Goal: Information Seeking & Learning: Learn about a topic

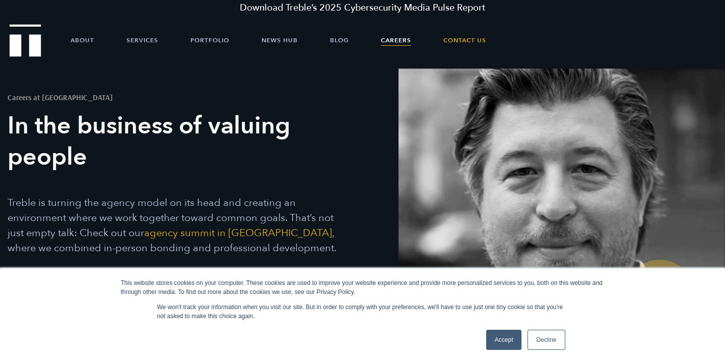
drag, startPoint x: 0, startPoint y: 0, endPoint x: 497, endPoint y: 336, distance: 599.5
click at [497, 336] on link "Accept" at bounding box center [504, 340] width 36 height 20
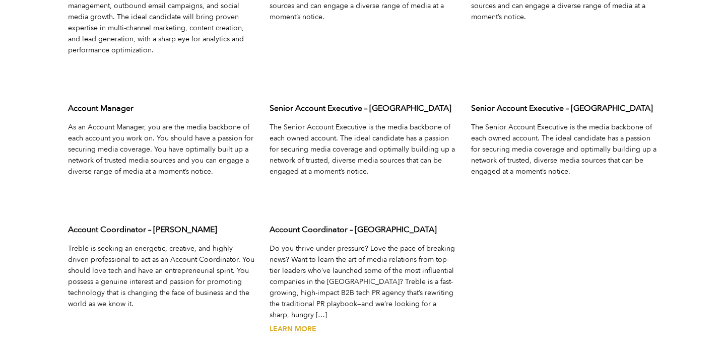
scroll to position [3313, 0]
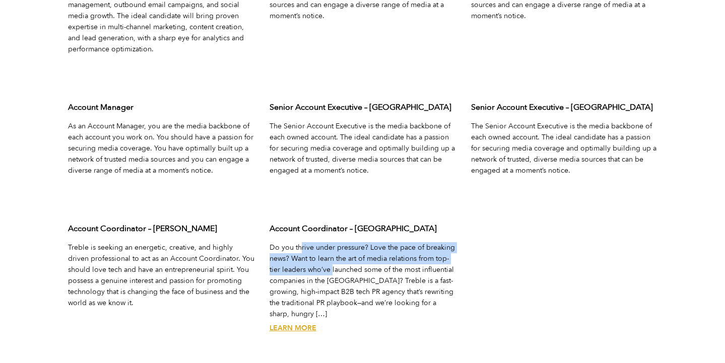
drag, startPoint x: 301, startPoint y: 249, endPoint x: 332, endPoint y: 266, distance: 34.9
click at [332, 266] on p "Do you thrive under pressure? Love the pace of breaking news? Want to learn the…" at bounding box center [363, 281] width 186 height 78
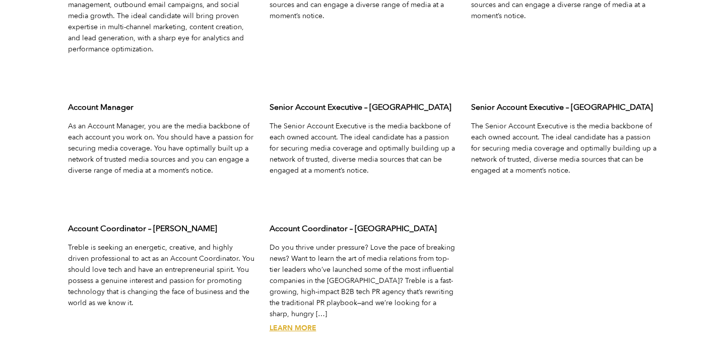
click at [292, 323] on link "Learn More" at bounding box center [293, 328] width 47 height 10
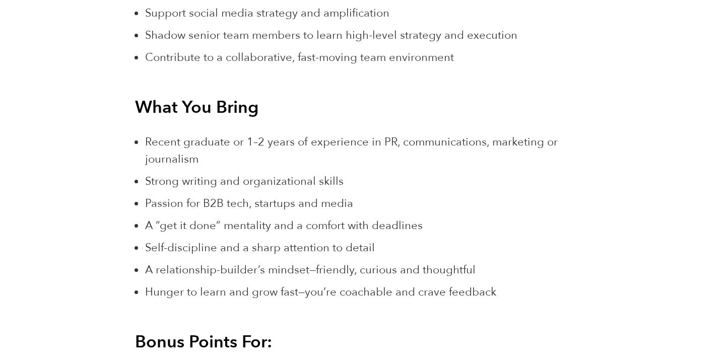
scroll to position [1159, 0]
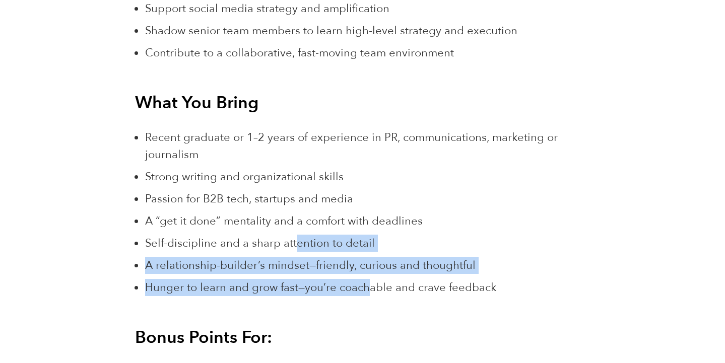
drag, startPoint x: 366, startPoint y: 289, endPoint x: 295, endPoint y: 241, distance: 86.1
click at [294, 241] on ul "Recent graduate or 1–2 years of experience in PR, communications, marketing or …" at bounding box center [367, 212] width 445 height 167
click at [295, 241] on span "Self-discipline and a sharp attention to detail" at bounding box center [260, 243] width 230 height 15
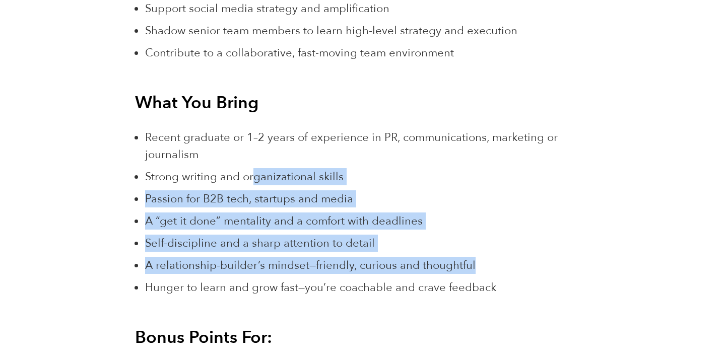
drag, startPoint x: 250, startPoint y: 182, endPoint x: 305, endPoint y: 278, distance: 110.6
click at [305, 278] on ul "Recent graduate or 1–2 years of experience in PR, communications, marketing or …" at bounding box center [367, 212] width 445 height 167
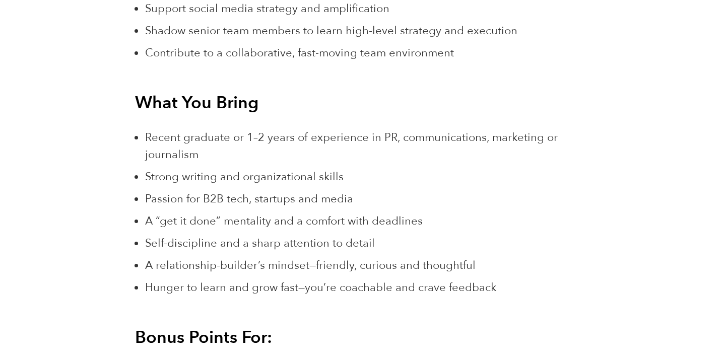
click at [305, 278] on ul "Recent graduate or 1–2 years of experience in PR, communications, marketing or …" at bounding box center [367, 212] width 445 height 167
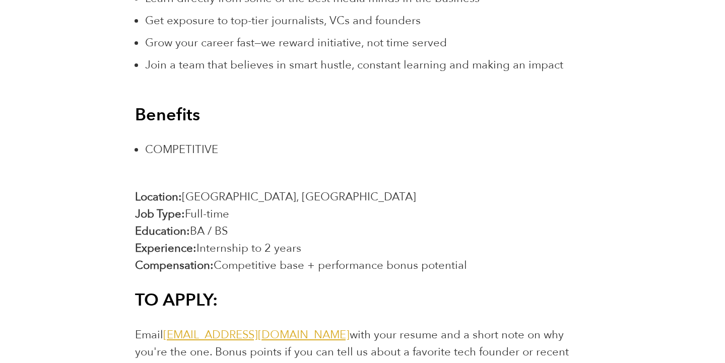
scroll to position [1723, 0]
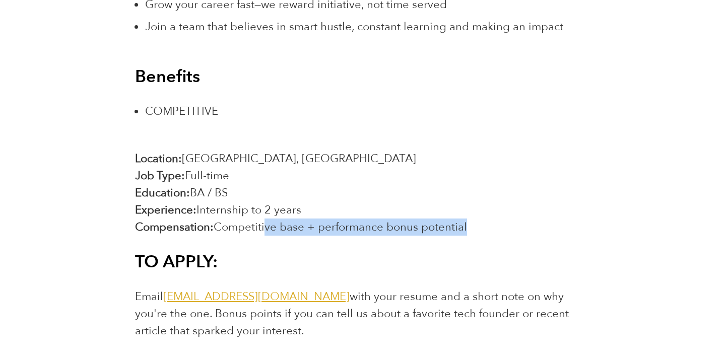
drag, startPoint x: 279, startPoint y: 247, endPoint x: 267, endPoint y: 234, distance: 17.8
click at [267, 234] on span "Competitive base + performance bonus potential" at bounding box center [340, 227] width 253 height 15
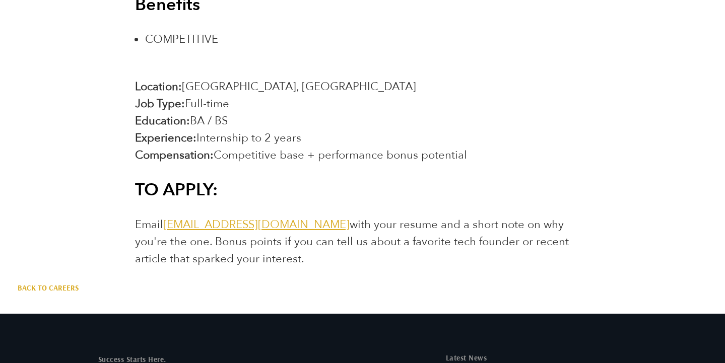
scroll to position [1796, 0]
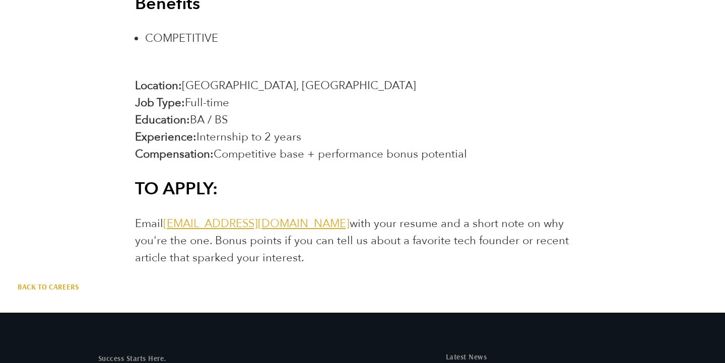
drag, startPoint x: 290, startPoint y: 261, endPoint x: 346, endPoint y: 241, distance: 59.1
click at [346, 241] on p "Email jointheteam@treblepr.com with your resume and a short note on why you're …" at bounding box center [362, 240] width 455 height 51
click at [346, 241] on span "Email jointheteam@treblepr.com with your resume and a short note on why you're …" at bounding box center [352, 240] width 434 height 49
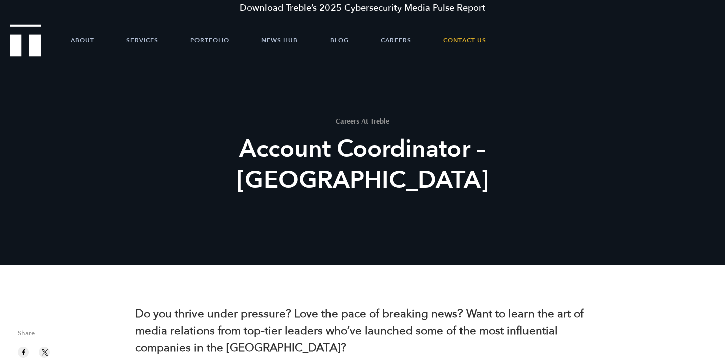
scroll to position [0, 0]
